Goal: Use online tool/utility: Utilize a website feature to perform a specific function

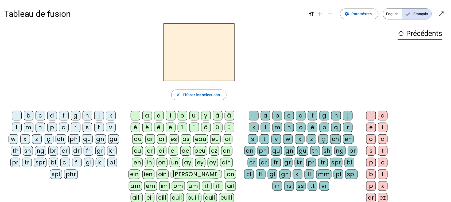
click at [40, 127] on div "n" at bounding box center [41, 128] width 10 height 10
click at [173, 114] on div "i" at bounding box center [171, 116] width 10 height 10
click at [156, 114] on div "e" at bounding box center [159, 116] width 10 height 10
click at [98, 114] on div "j" at bounding box center [99, 116] width 10 height 10
click at [84, 126] on div "s" at bounding box center [87, 128] width 10 height 10
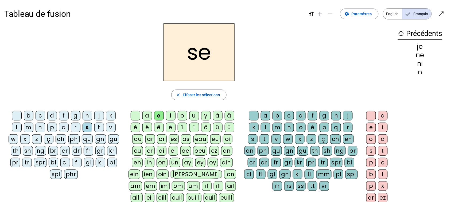
click at [148, 112] on div "a" at bounding box center [147, 116] width 10 height 10
click at [98, 127] on div "t" at bounding box center [99, 128] width 10 height 10
click at [156, 114] on div "e" at bounding box center [159, 116] width 10 height 10
click at [194, 117] on div "u" at bounding box center [194, 116] width 10 height 10
click at [53, 113] on div "d" at bounding box center [52, 116] width 10 height 10
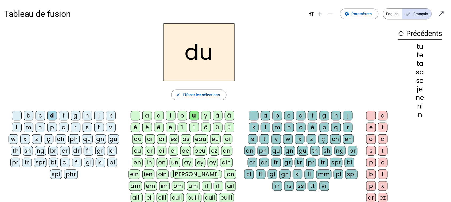
click at [287, 114] on div "c" at bounding box center [289, 116] width 10 height 10
click at [346, 128] on div "r" at bounding box center [348, 128] width 10 height 10
click at [30, 126] on div "m" at bounding box center [29, 128] width 10 height 10
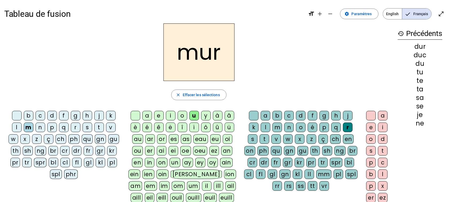
click at [85, 125] on div "s" at bounding box center [87, 128] width 10 height 10
